Goal: Information Seeking & Learning: Learn about a topic

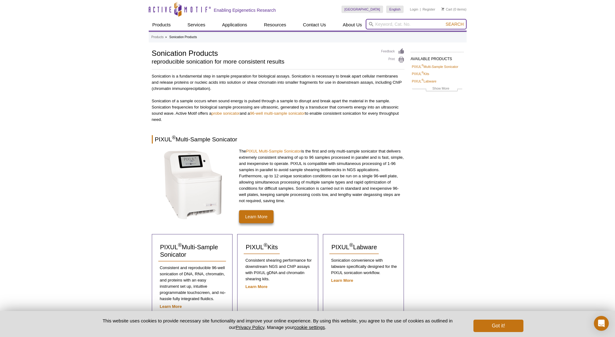
click at [390, 22] on input "search" at bounding box center [416, 24] width 101 height 11
type input "sonicator"
click at [444, 21] on button "Search" at bounding box center [455, 24] width 22 height 6
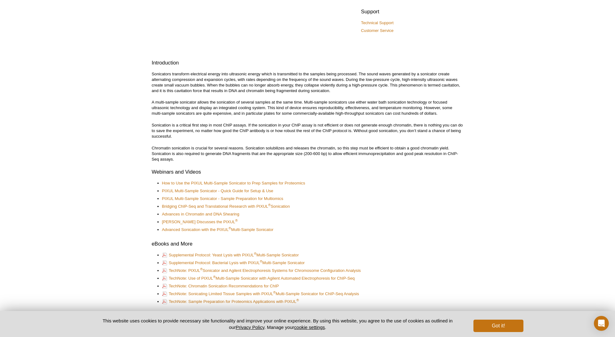
scroll to position [191, 0]
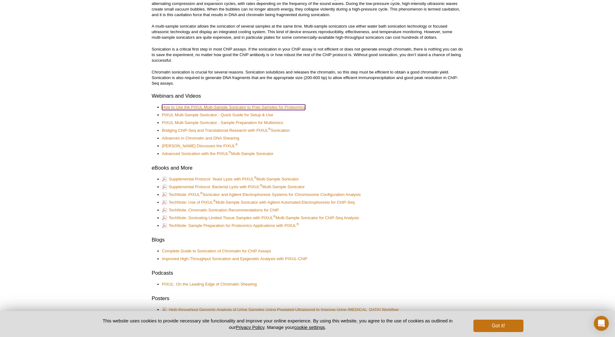
click at [192, 107] on link "How to Use the PIXUL Multi-Sample Sonicator to Prep Samples for Proteomics" at bounding box center [233, 108] width 143 height 6
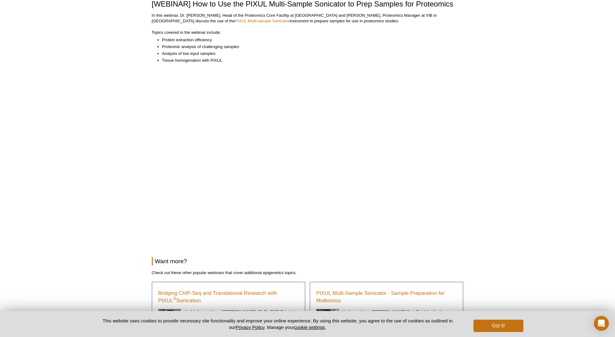
scroll to position [50, 0]
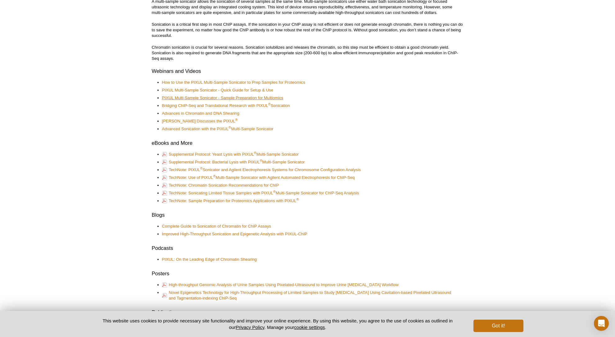
scroll to position [216, 0]
click at [212, 90] on link "PIXUL Multi-Sample Sonicator - Quick Guide for Setup & Use" at bounding box center [217, 90] width 111 height 6
click at [202, 91] on link "PIXUL Multi-Sample Sonicator - Quick Guide for Setup & Use" at bounding box center [217, 90] width 111 height 6
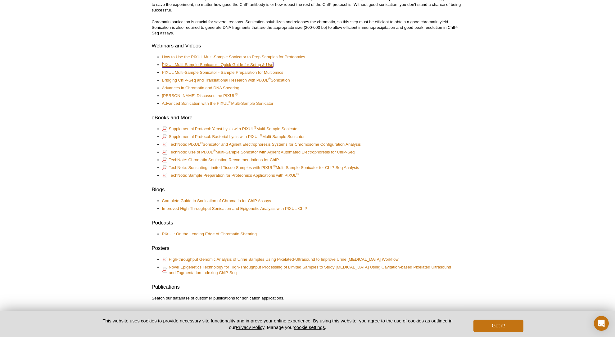
click at [205, 64] on link "PIXUL Multi-Sample Sonicator - Quick Guide for Setup & Use" at bounding box center [217, 65] width 111 height 6
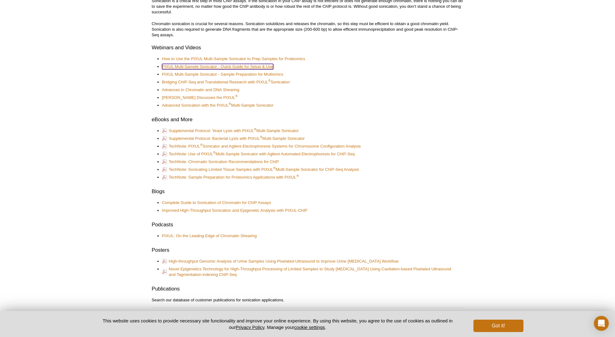
click at [206, 66] on link "PIXUL Multi-Sample Sonicator - Quick Guide for Setup & Use" at bounding box center [217, 67] width 111 height 6
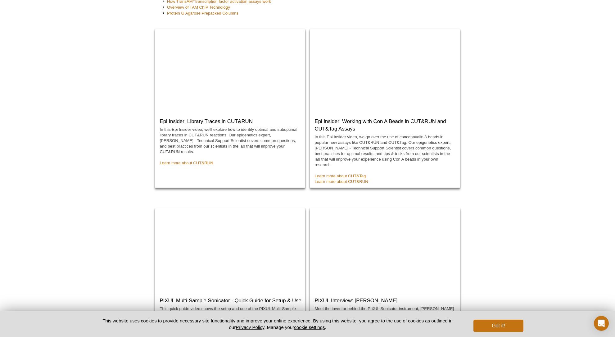
scroll to position [151, 0]
